Goal: Find specific page/section: Find specific page/section

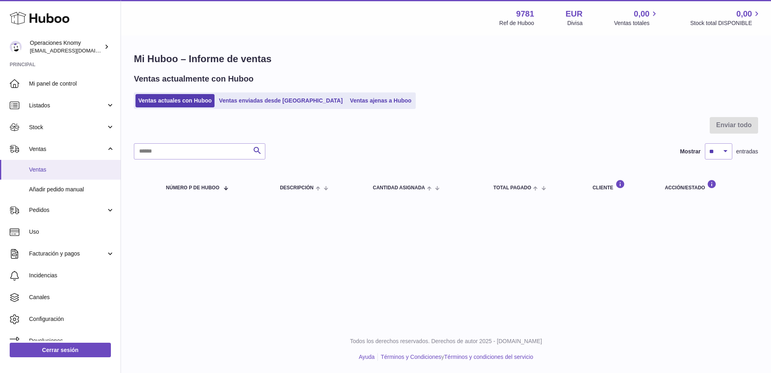
click at [57, 163] on link "Ventas" at bounding box center [60, 170] width 121 height 20
click at [58, 147] on span "Ventas" at bounding box center [67, 149] width 77 height 8
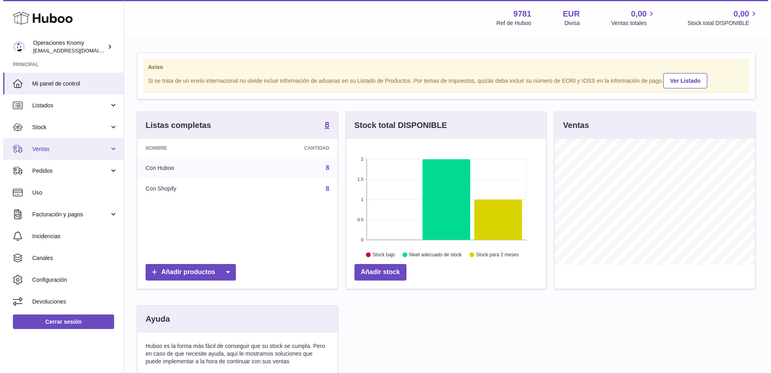
scroll to position [126, 200]
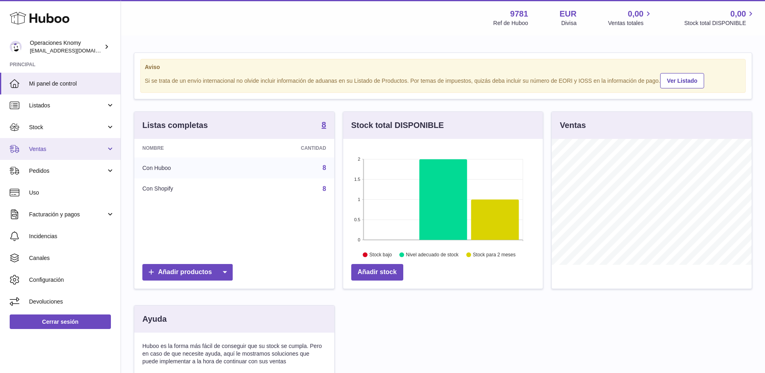
click at [67, 147] on span "Ventas" at bounding box center [67, 149] width 77 height 8
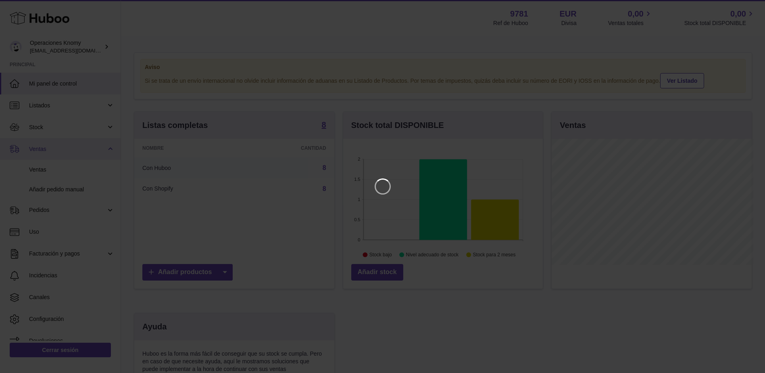
scroll to position [126, 202]
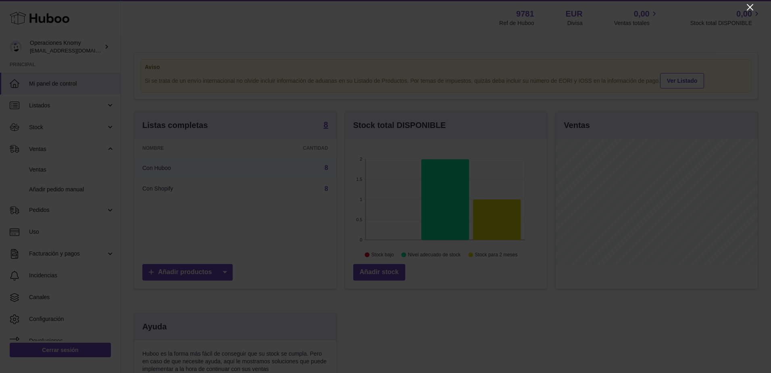
click at [750, 6] on icon "Close" at bounding box center [750, 7] width 6 height 6
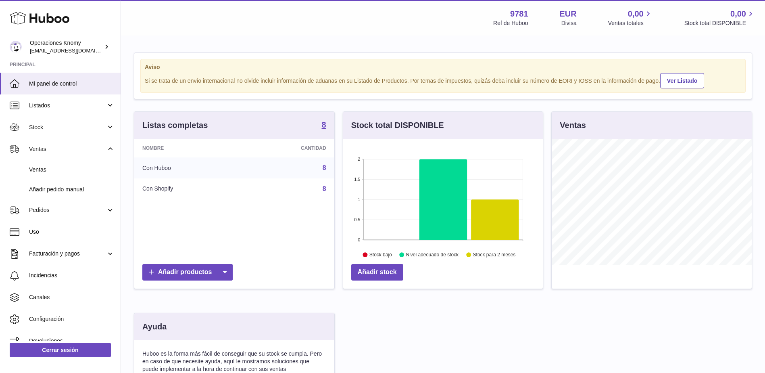
scroll to position [403212, 403138]
click at [45, 154] on link "Ventas" at bounding box center [60, 149] width 121 height 22
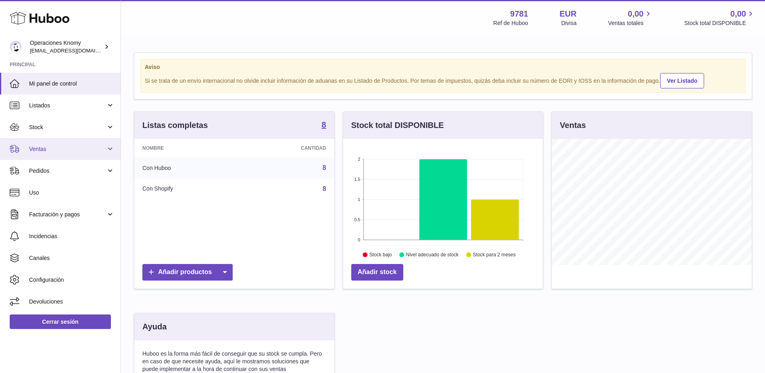
click at [48, 155] on link "Ventas" at bounding box center [60, 149] width 121 height 22
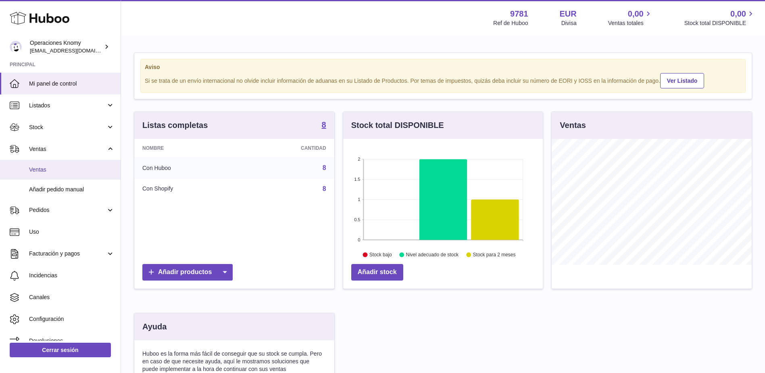
click at [48, 169] on span "Ventas" at bounding box center [72, 170] width 86 height 8
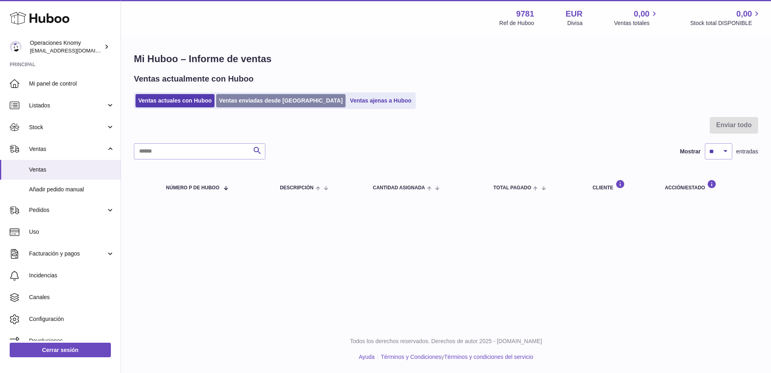
click at [280, 101] on link "Ventas enviadas desde [GEOGRAPHIC_DATA]" at bounding box center [280, 100] width 129 height 13
